Goal: Check status

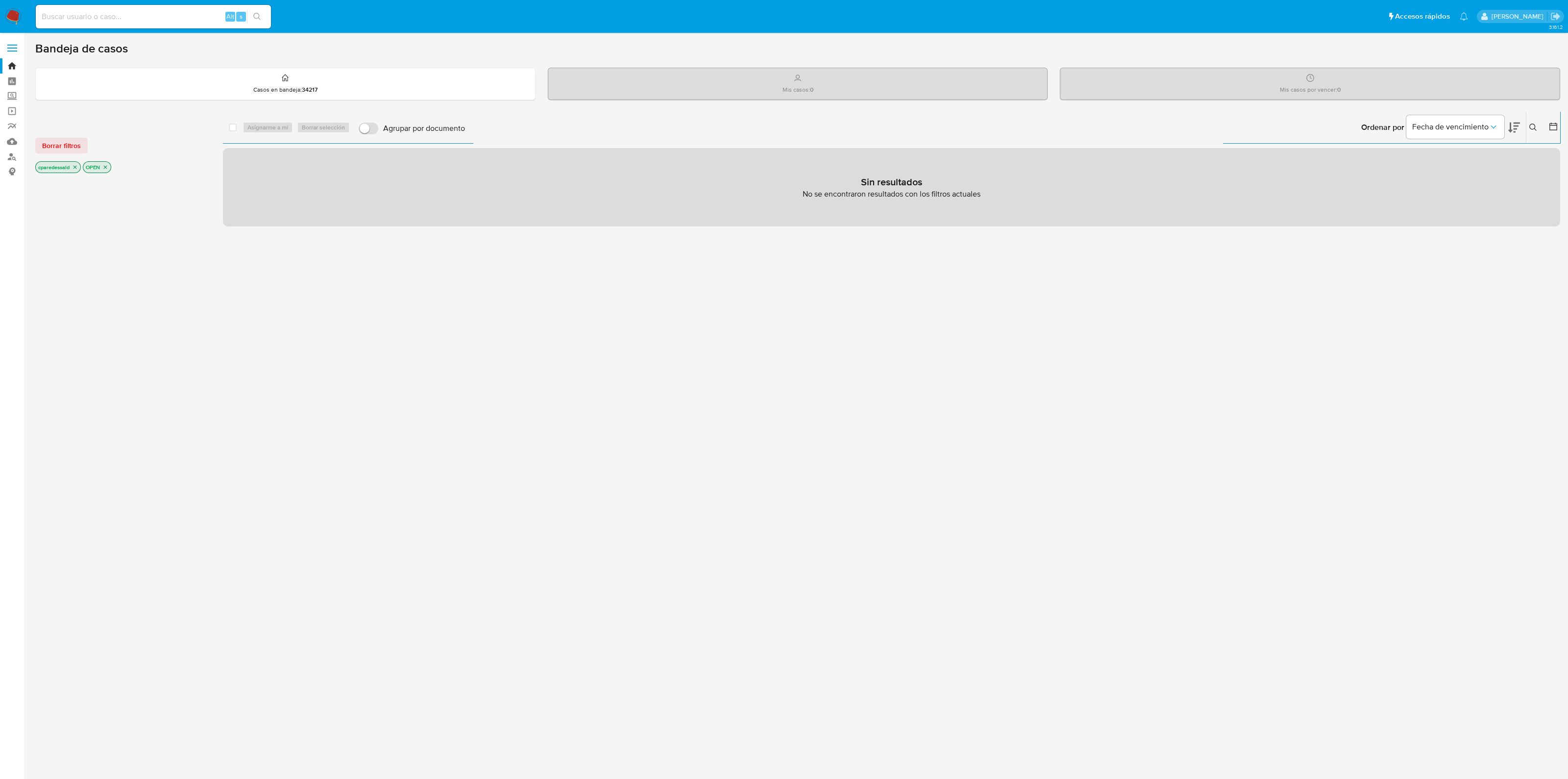
click at [158, 12] on input at bounding box center [153, 16] width 235 height 13
paste input "qKxXKG8OtKAKHomByGsLX5ty"
type input "qKxXKG8OtKAKHomByGsLX5ty"
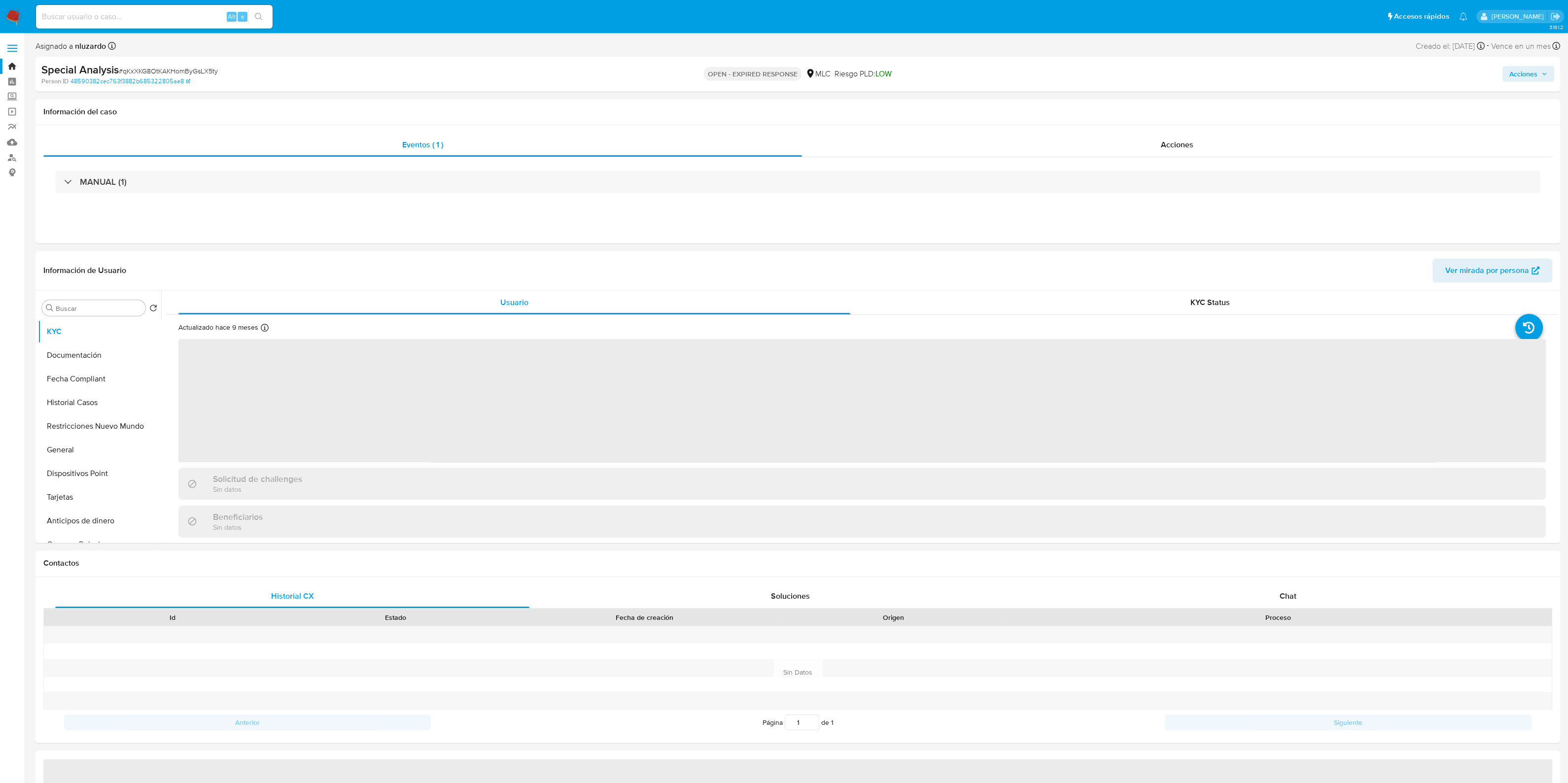
select select "10"
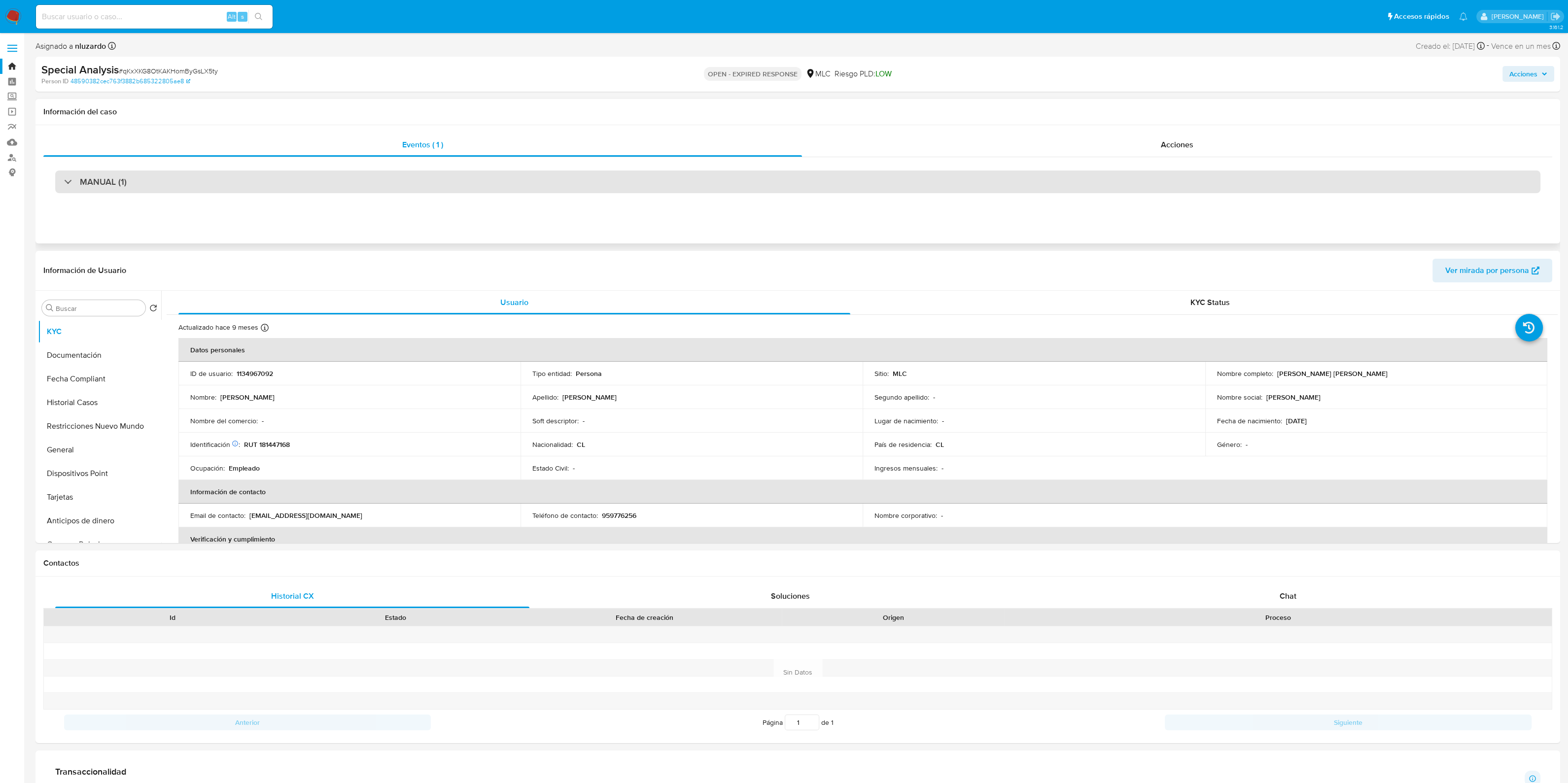
click at [176, 189] on div "MANUAL (1)" at bounding box center [797, 182] width 1485 height 23
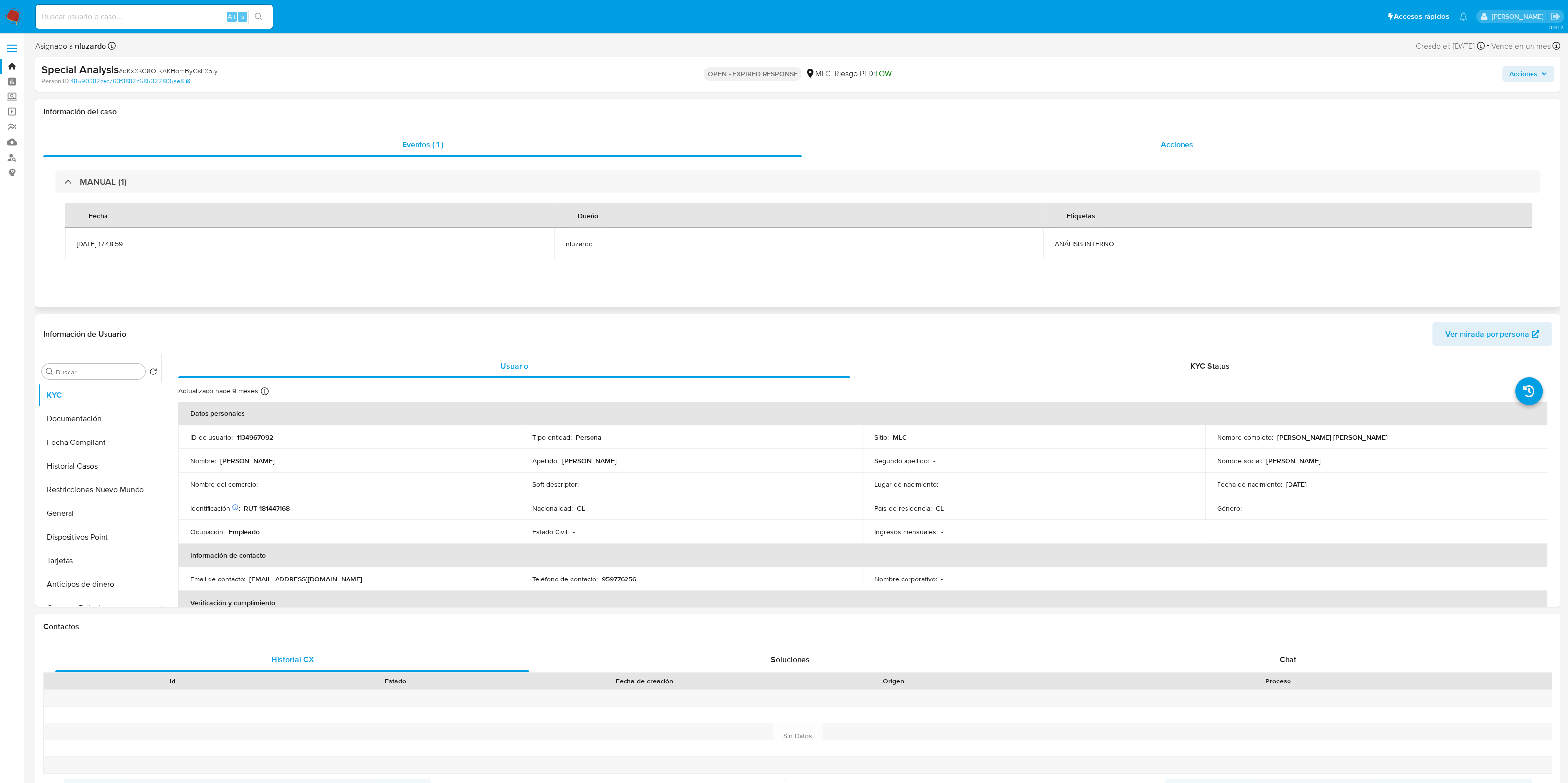
click at [973, 138] on div "Acciones" at bounding box center [1177, 144] width 750 height 24
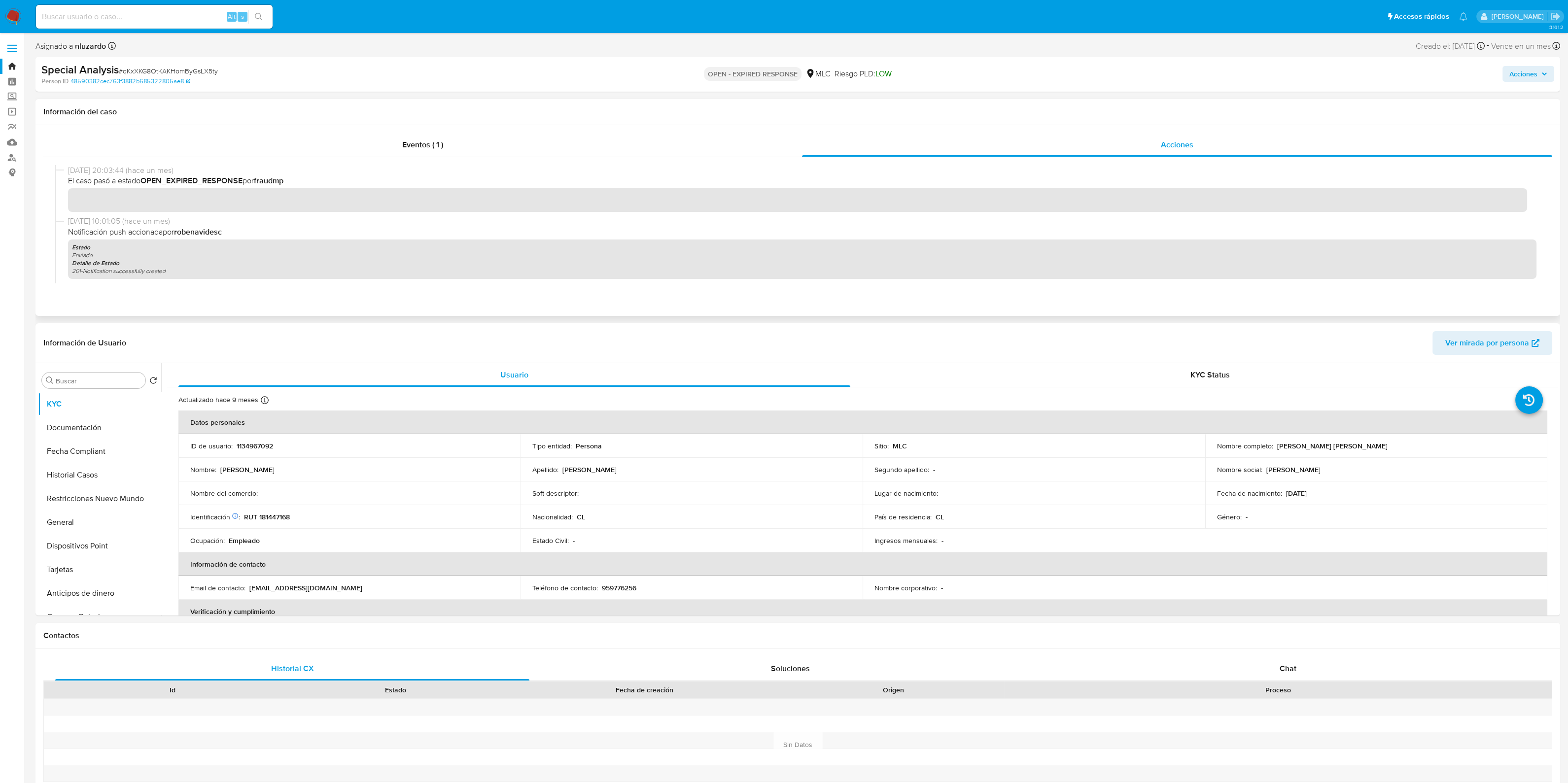
scroll to position [122, 0]
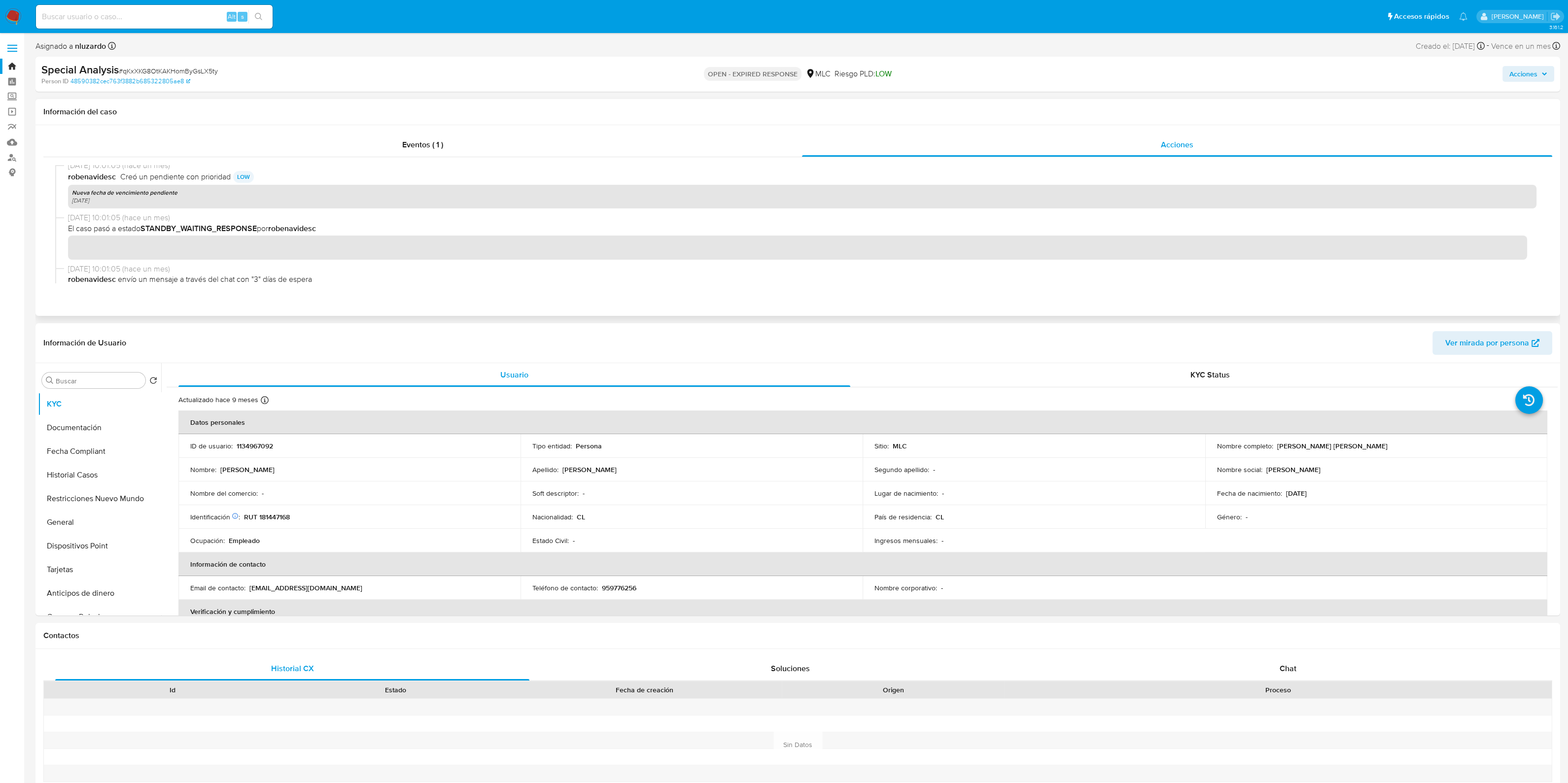
click at [216, 230] on b "STANDBY_WAITING_RESPONSE" at bounding box center [198, 228] width 116 height 12
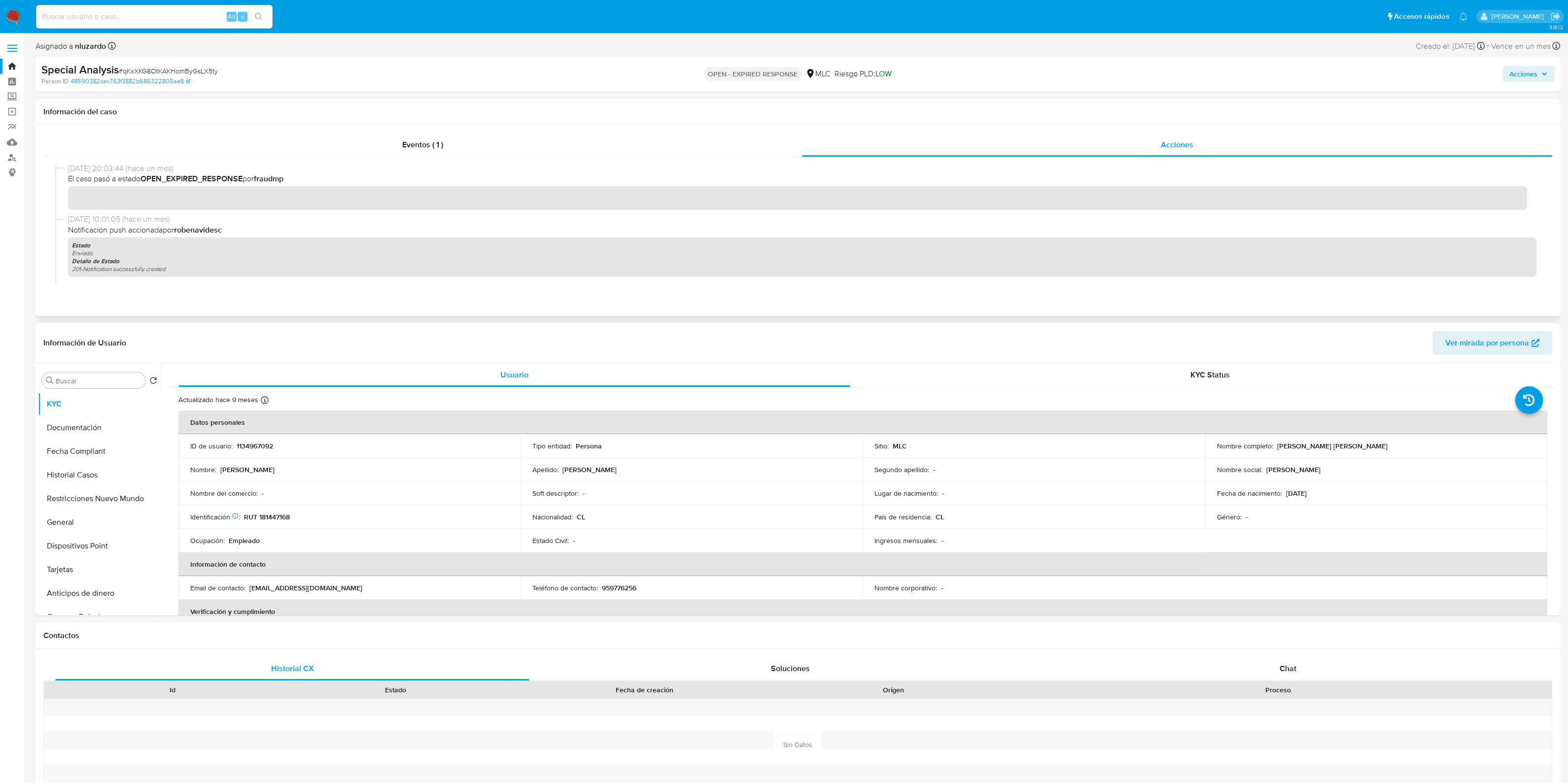
scroll to position [0, 0]
click at [396, 154] on div "Eventos ( 1 )" at bounding box center [422, 144] width 759 height 24
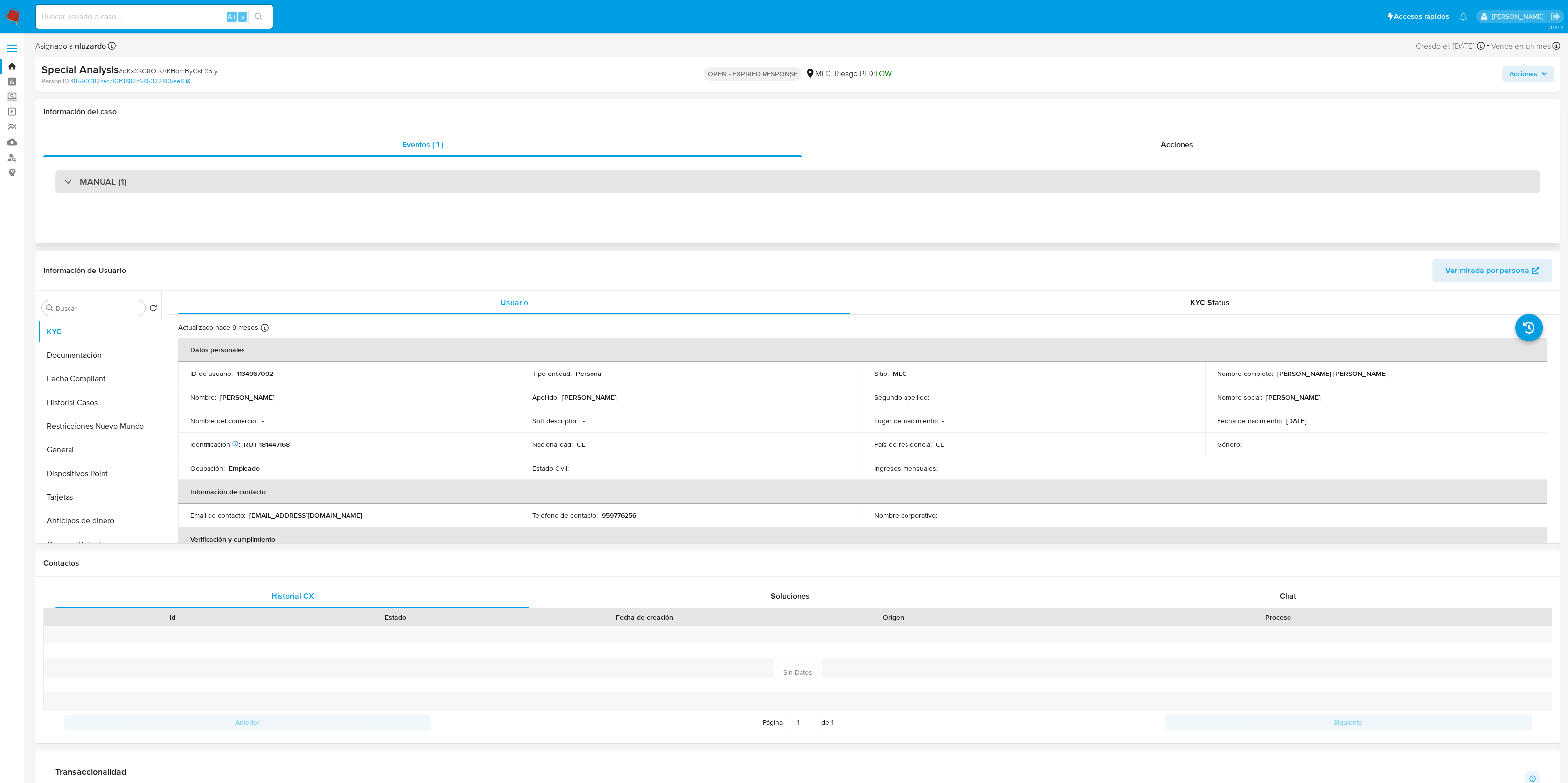
click at [337, 180] on div "MANUAL (1)" at bounding box center [797, 182] width 1485 height 23
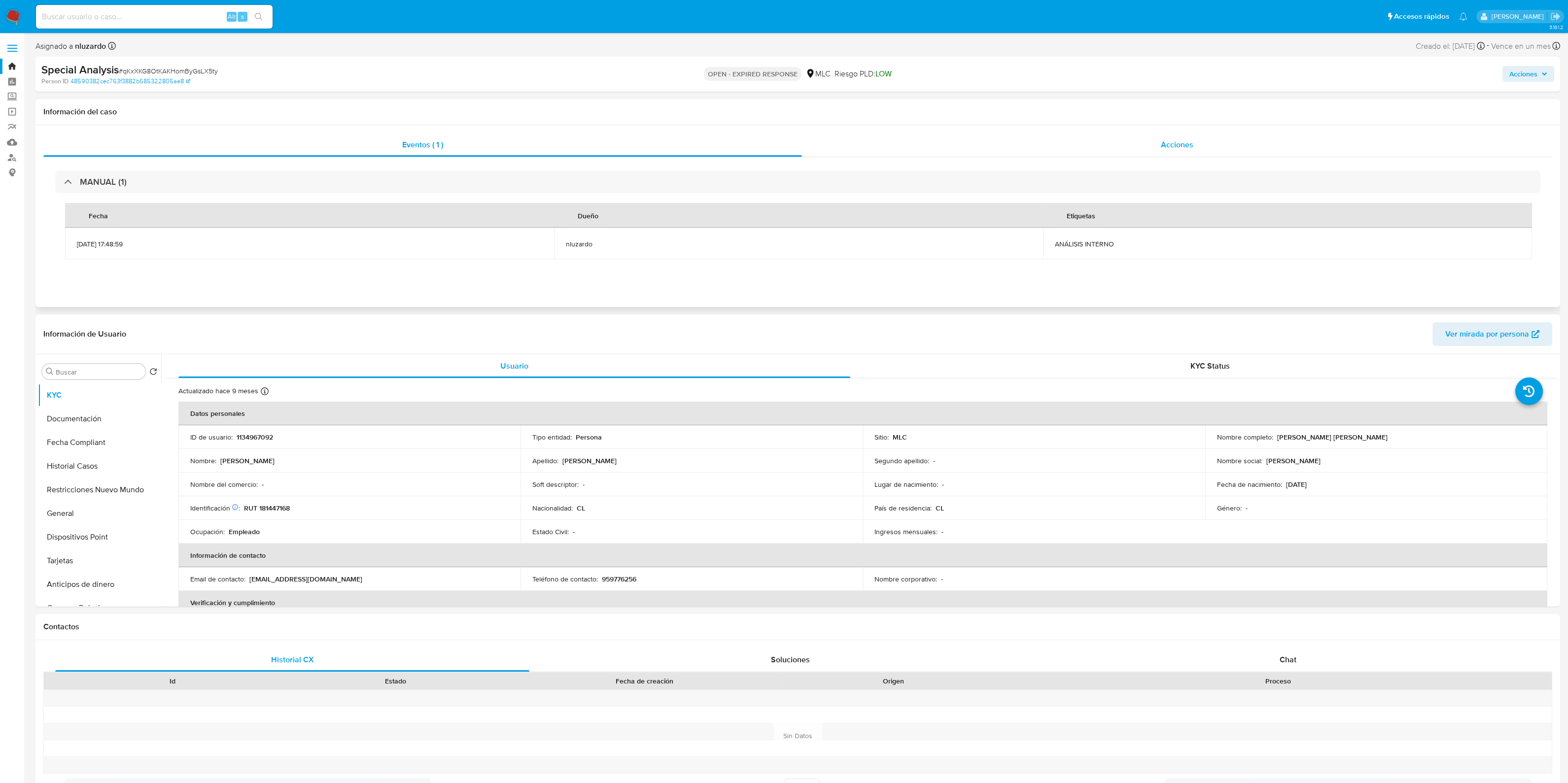
click at [1038, 148] on div "Acciones" at bounding box center [1177, 144] width 750 height 24
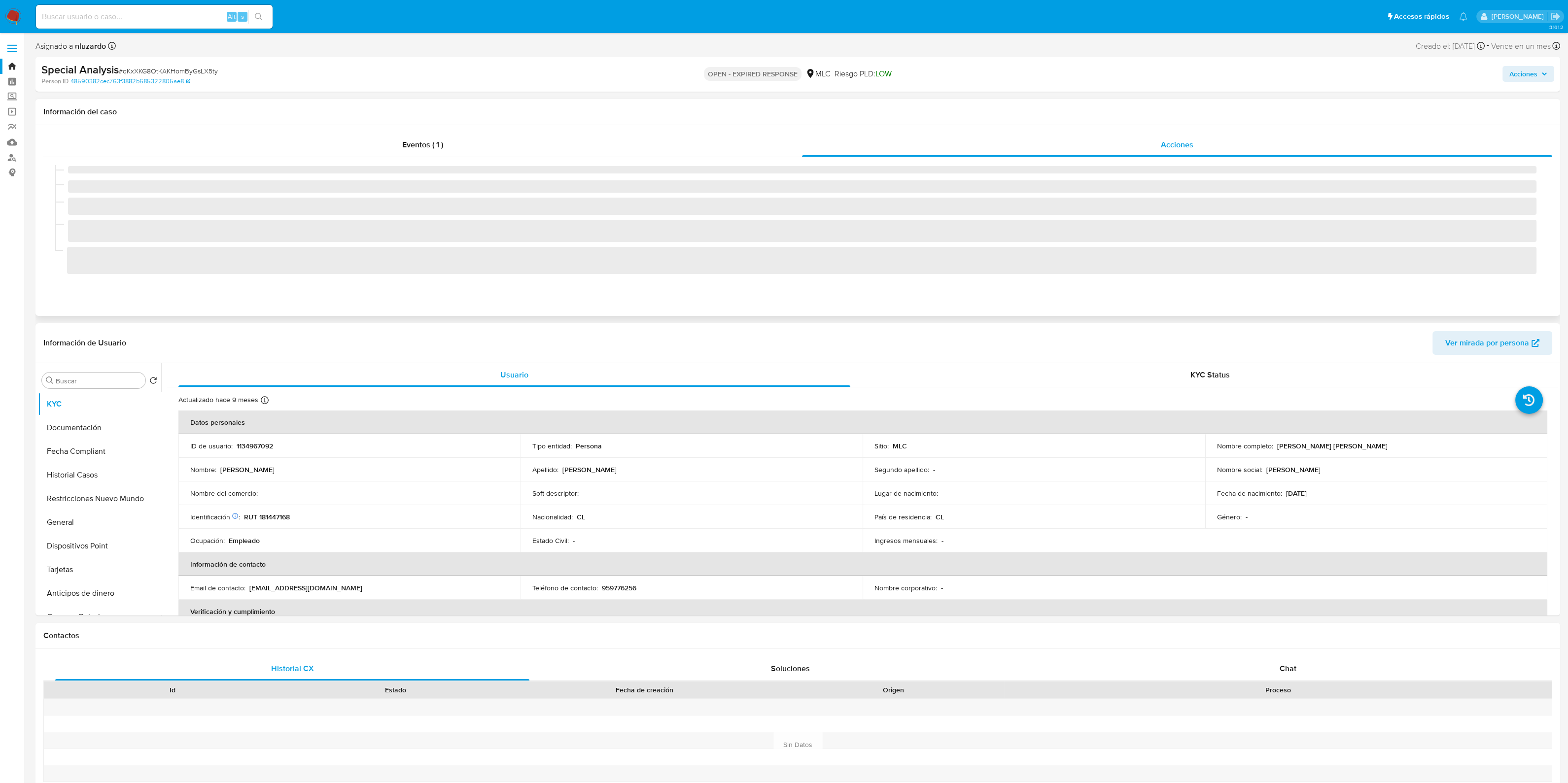
click at [616, 159] on div at bounding box center [798, 224] width 1509 height 134
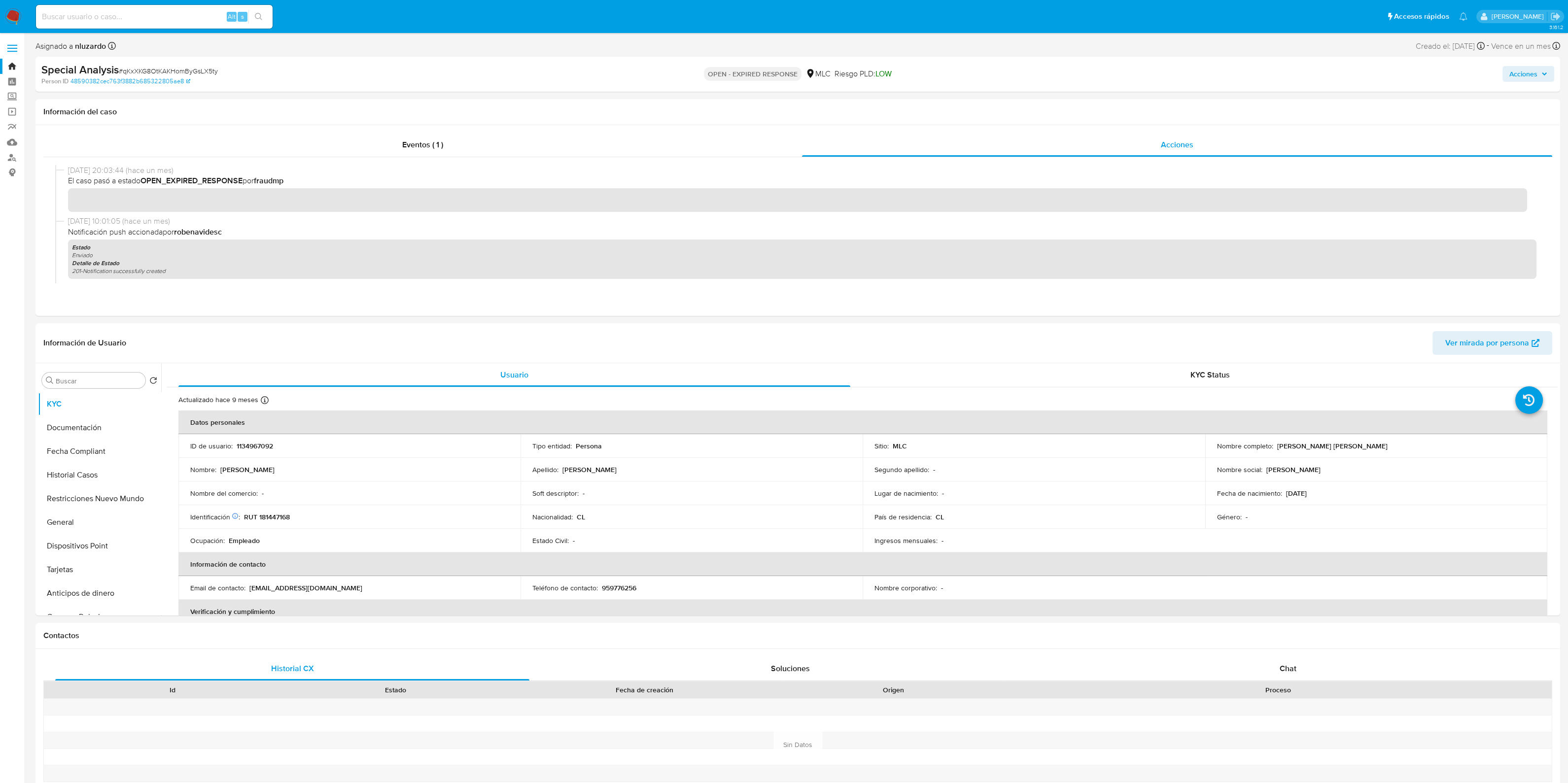
click at [12, 59] on link "Bandeja" at bounding box center [59, 66] width 118 height 15
